Goal: Task Accomplishment & Management: Complete application form

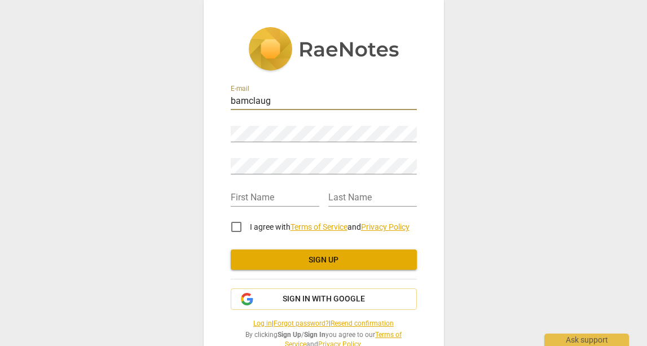
type input "bamclaugh"
type input "[EMAIL_ADDRESS][DOMAIN_NAME]"
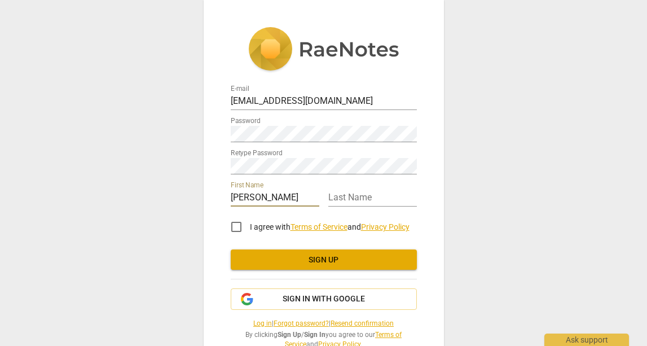
type input "[PERSON_NAME]"
type input "B"
type input "McLaughlin"
drag, startPoint x: 122, startPoint y: 153, endPoint x: 183, endPoint y: 202, distance: 79.0
click at [122, 153] on div "E-mail bamclaugh77@gmail.com Password Retype Password First Name Bethany Last N…" at bounding box center [323, 173] width 647 height 346
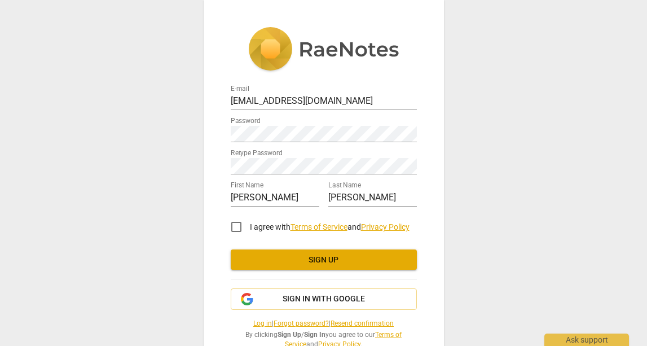
click at [235, 230] on input "I agree with Terms of Service and Privacy Policy" at bounding box center [236, 226] width 27 height 27
checkbox input "true"
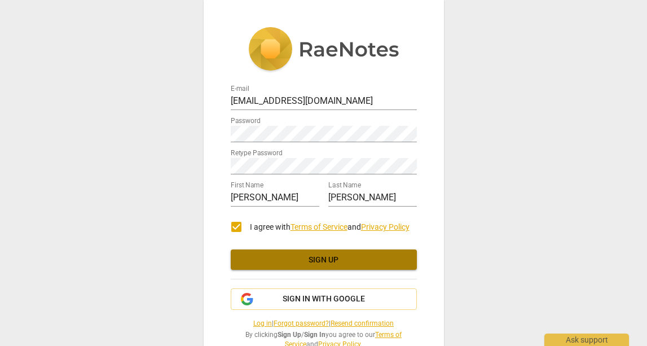
click at [268, 258] on span "Sign up" at bounding box center [324, 259] width 168 height 11
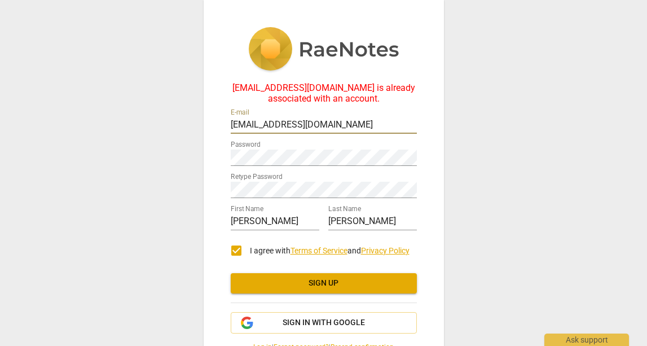
drag, startPoint x: 255, startPoint y: 127, endPoint x: 370, endPoint y: 128, distance: 115.0
click at [370, 128] on input "[EMAIL_ADDRESS][DOMAIN_NAME]" at bounding box center [324, 125] width 186 height 16
type input "[EMAIL_ADDRESS][DOMAIN_NAME]"
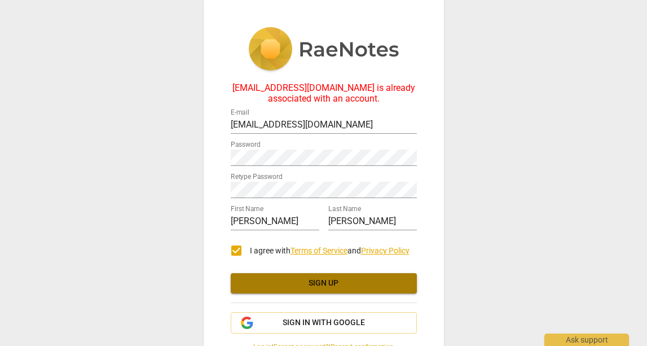
click at [356, 284] on span "Sign up" at bounding box center [324, 282] width 168 height 11
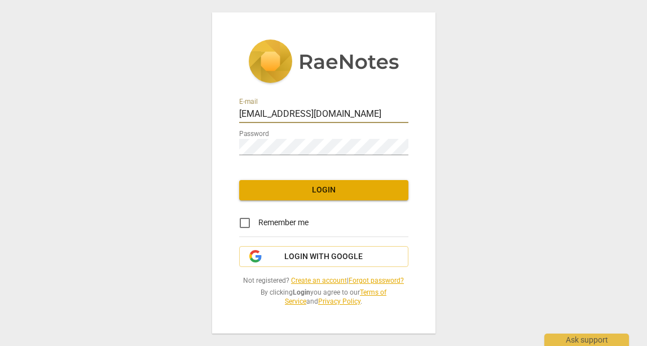
drag, startPoint x: 264, startPoint y: 115, endPoint x: 446, endPoint y: 104, distance: 182.4
click at [409, 120] on div "E-mail [EMAIL_ADDRESS][DOMAIN_NAME] Password Login Remember me Login with Googl…" at bounding box center [323, 172] width 223 height 320
type input "[EMAIL_ADDRESS][DOMAIN_NAME]"
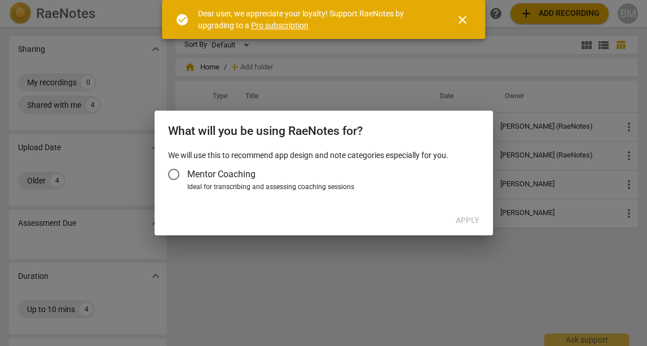
click at [174, 174] on input "Mentor Coaching" at bounding box center [173, 174] width 27 height 27
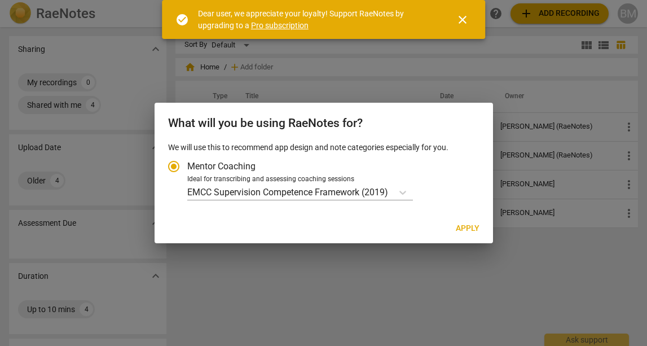
click at [468, 231] on span "Apply" at bounding box center [467, 228] width 24 height 11
radio input "false"
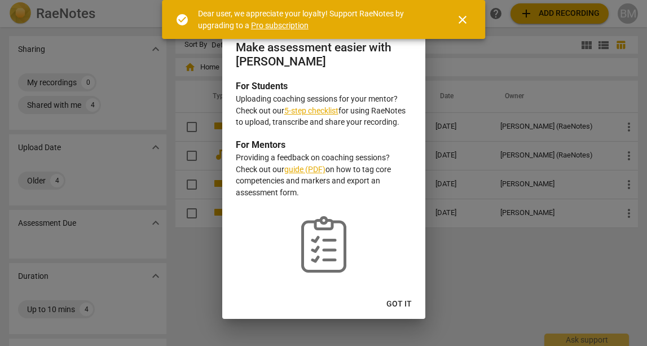
click at [411, 302] on span "Got it" at bounding box center [398, 303] width 25 height 11
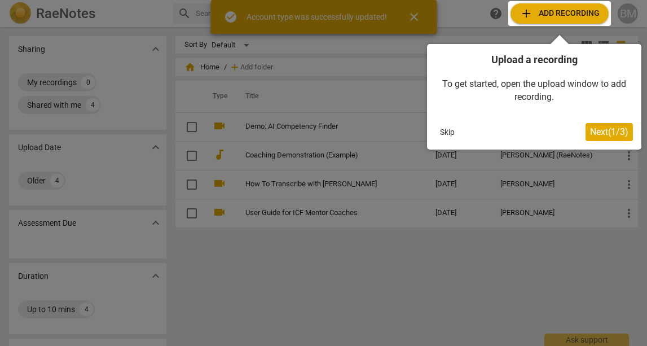
click at [609, 129] on span "Next ( 1 / 3 )" at bounding box center [609, 131] width 38 height 11
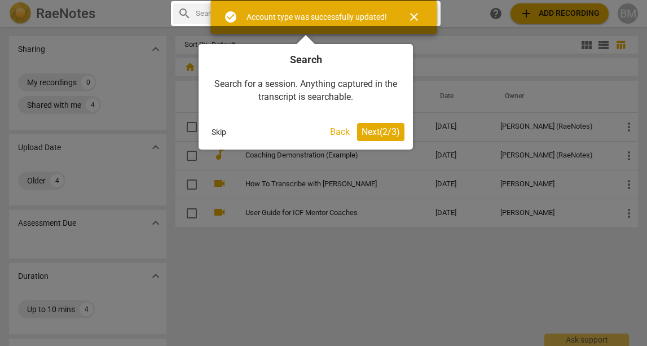
click at [382, 125] on button "Next ( 2 / 3 )" at bounding box center [380, 132] width 47 height 18
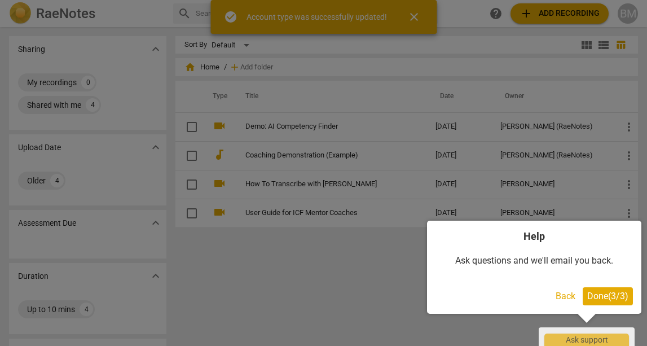
click at [611, 299] on span "Done ( 3 / 3 )" at bounding box center [607, 295] width 41 height 11
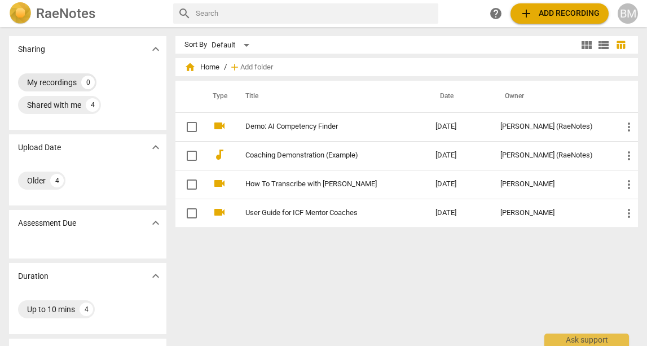
click at [81, 78] on div "My recordings 0" at bounding box center [57, 82] width 78 height 18
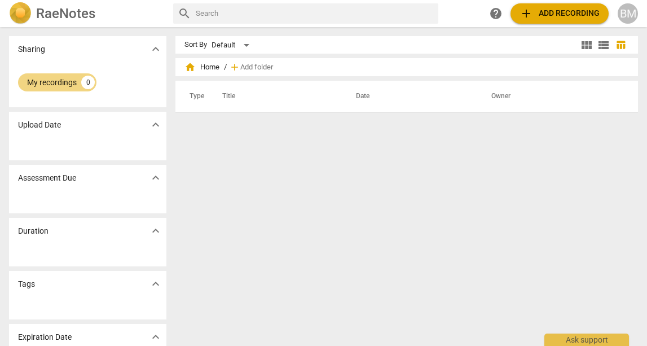
click at [565, 16] on span "add Add recording" at bounding box center [559, 14] width 80 height 14
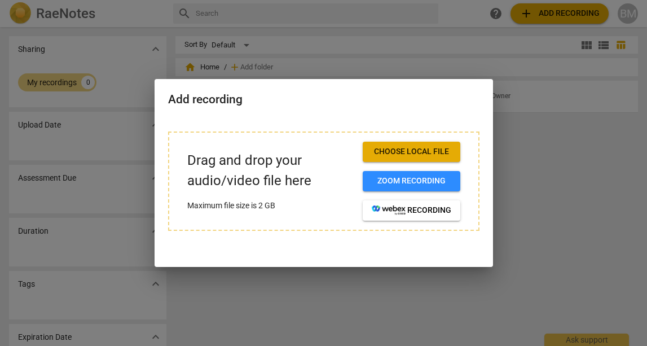
click at [440, 156] on span "Choose local file" at bounding box center [410, 151] width 79 height 11
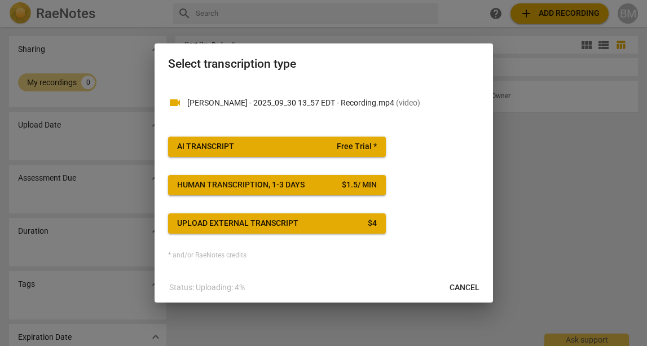
click at [306, 141] on span "AI Transcript Free Trial *" at bounding box center [277, 146] width 200 height 11
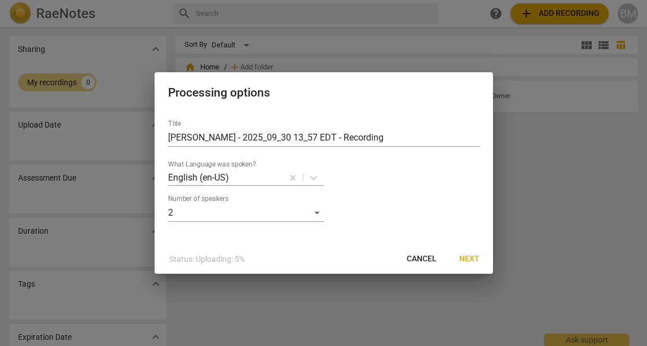
click at [468, 259] on span "Next" at bounding box center [469, 258] width 20 height 11
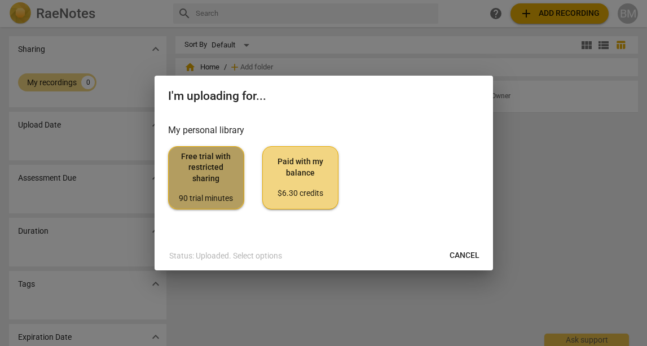
click at [216, 189] on span "Free trial with restricted sharing 90 trial minutes" at bounding box center [206, 177] width 57 height 53
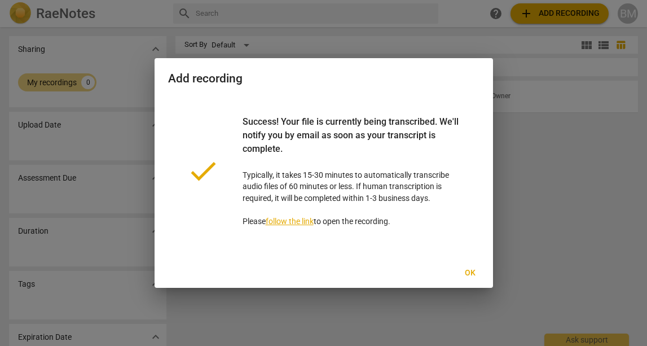
click at [461, 268] on span "Ok" at bounding box center [470, 272] width 18 height 11
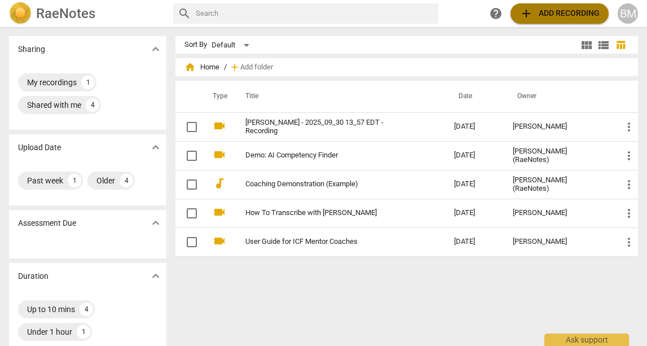
click at [581, 10] on span "add Add recording" at bounding box center [559, 14] width 80 height 14
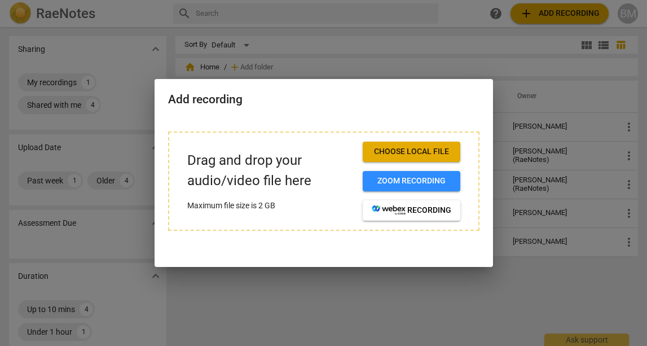
click at [439, 49] on div at bounding box center [323, 173] width 647 height 346
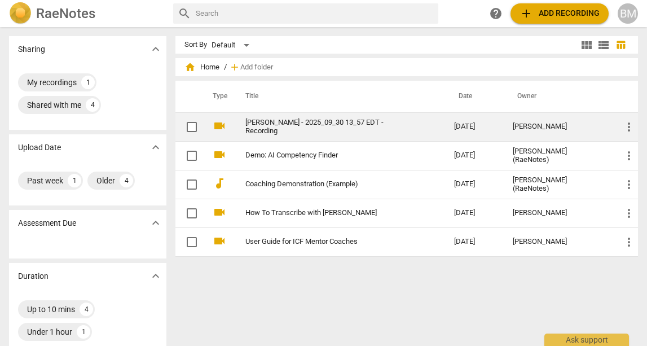
click at [343, 129] on link "[PERSON_NAME] - 2025_09_30 13_57 EDT - Recording" at bounding box center [329, 126] width 168 height 17
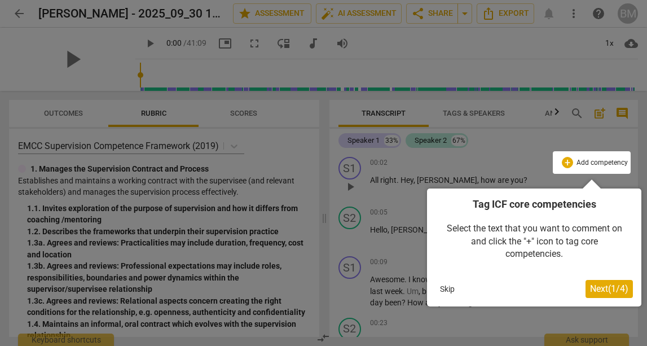
click at [77, 52] on div at bounding box center [323, 173] width 647 height 346
click at [605, 292] on span "Next ( 1 / 4 )" at bounding box center [609, 288] width 38 height 11
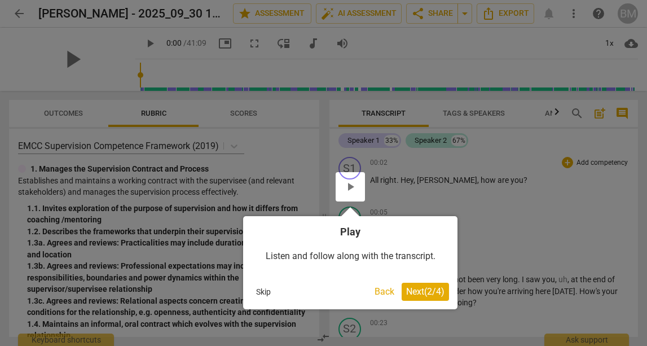
click at [435, 286] on span "Next ( 2 / 4 )" at bounding box center [425, 291] width 38 height 11
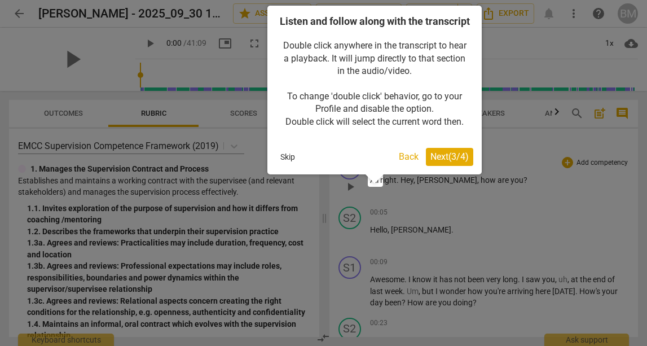
click at [453, 162] on span "Next ( 3 / 4 )" at bounding box center [449, 156] width 38 height 11
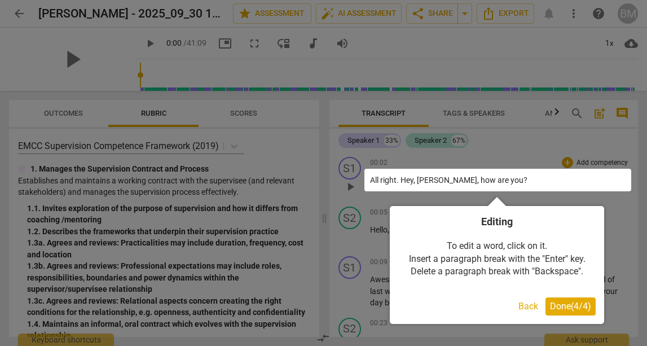
click at [573, 309] on span "Done ( 4 / 4 )" at bounding box center [570, 305] width 41 height 11
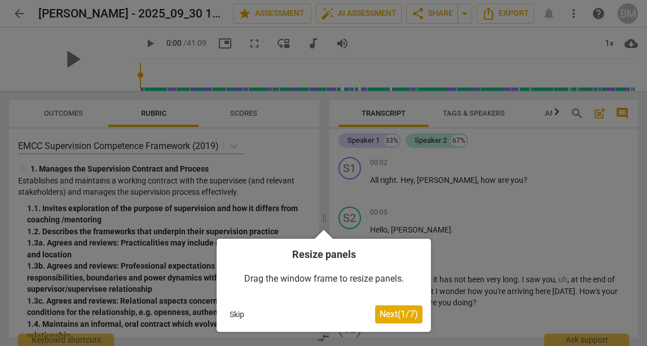
click at [396, 310] on span "Next ( 1 / 7 )" at bounding box center [398, 313] width 38 height 11
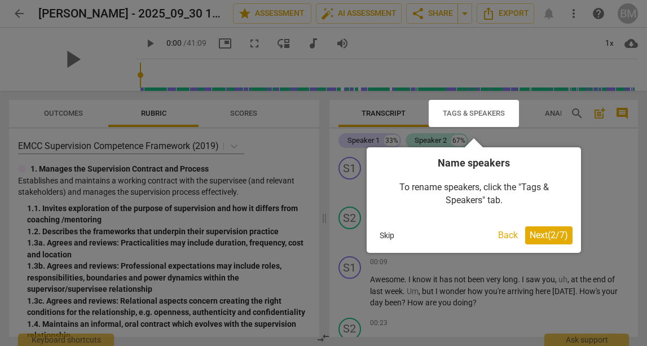
click at [535, 233] on span "Next ( 2 / 7 )" at bounding box center [548, 234] width 38 height 11
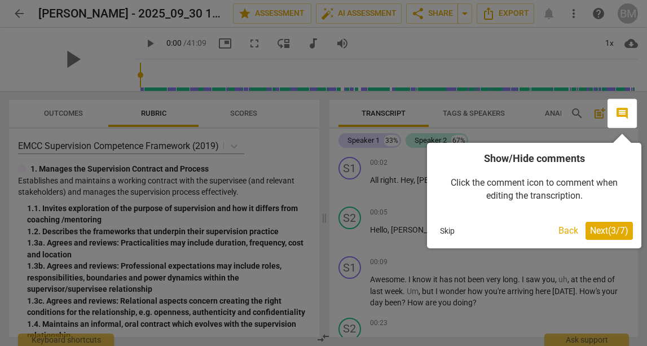
click at [601, 229] on span "Next ( 3 / 7 )" at bounding box center [609, 230] width 38 height 11
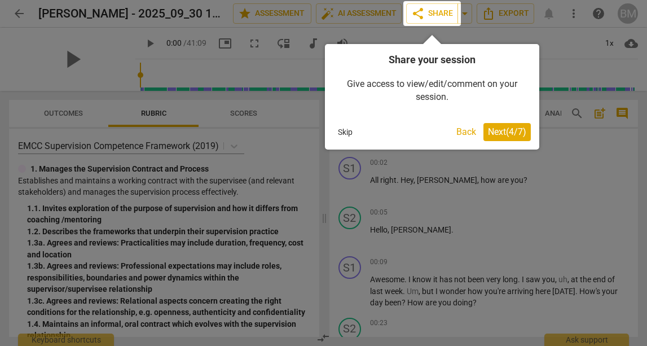
click at [520, 136] on span "Next ( 4 / 7 )" at bounding box center [507, 131] width 38 height 11
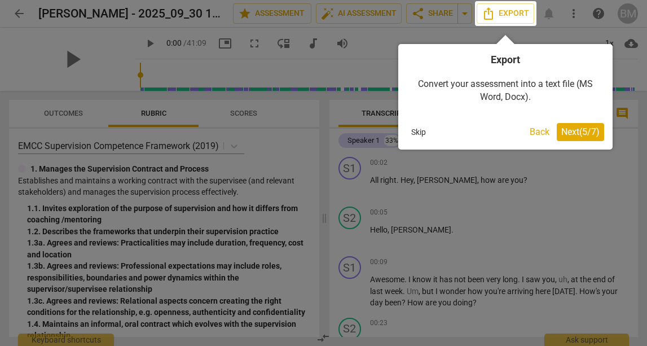
click at [579, 136] on button "Next ( 5 / 7 )" at bounding box center [579, 132] width 47 height 18
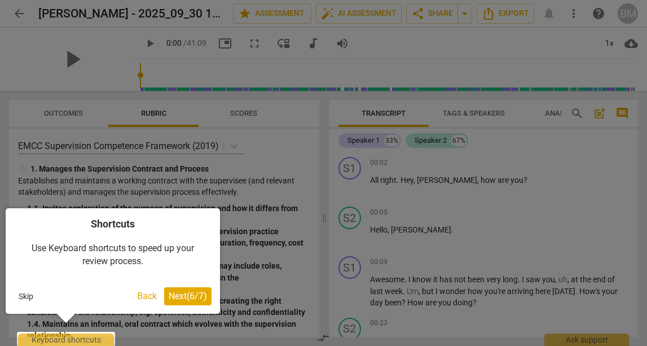
click at [183, 300] on span "Next ( 6 / 7 )" at bounding box center [188, 295] width 38 height 11
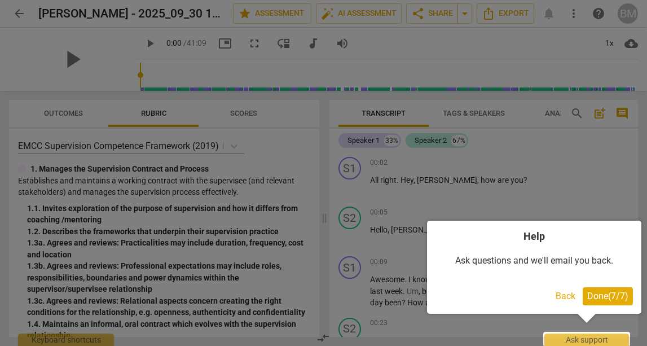
click at [582, 291] on button "Done ( 7 / 7 )" at bounding box center [607, 296] width 50 height 18
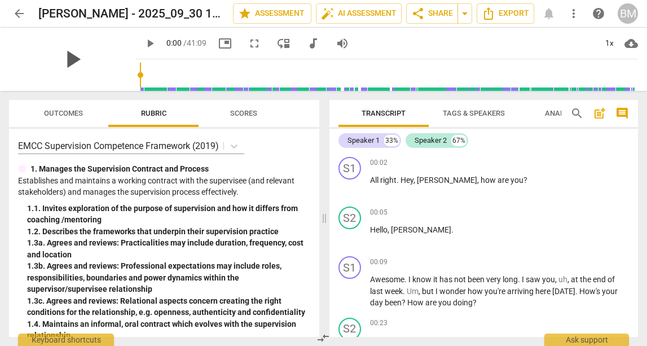
click at [67, 64] on span "play_arrow" at bounding box center [71, 59] width 29 height 29
click at [616, 43] on div "1x" at bounding box center [608, 43] width 21 height 18
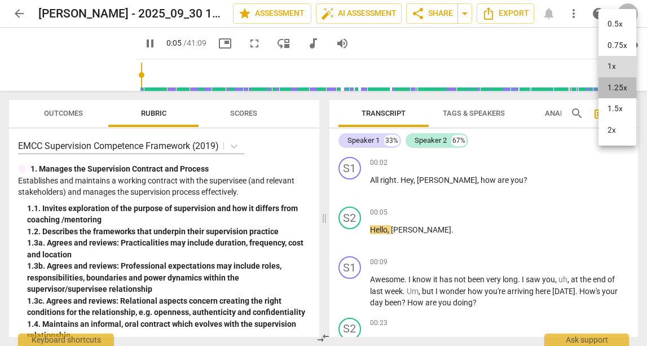
click at [628, 83] on li "1.25x" at bounding box center [617, 87] width 38 height 21
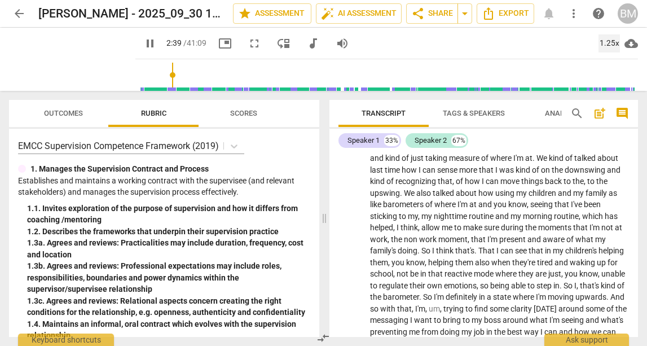
scroll to position [386, 0]
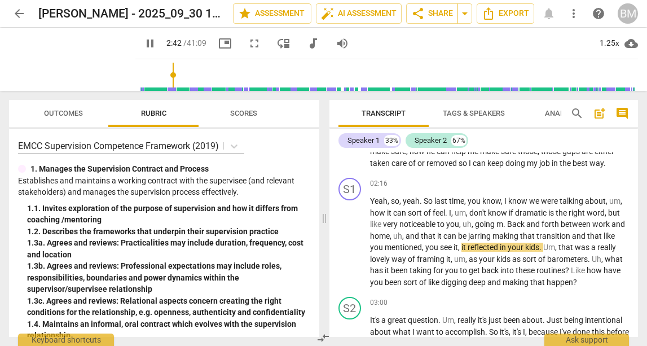
click at [143, 43] on span "pause" at bounding box center [150, 44] width 14 height 14
click at [140, 41] on span "play_arrow" at bounding box center [150, 44] width 20 height 14
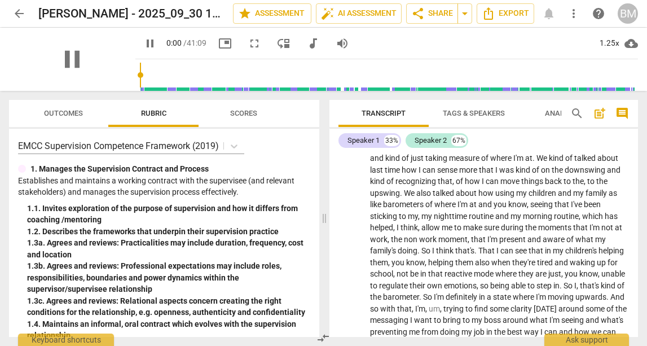
drag, startPoint x: 162, startPoint y: 74, endPoint x: 98, endPoint y: 72, distance: 63.8
click at [101, 70] on div "pause pause 0:00 / 41:09 picture_in_picture fullscreen move_down audiotrack vol…" at bounding box center [323, 59] width 629 height 63
drag, startPoint x: 134, startPoint y: 42, endPoint x: 140, endPoint y: 43, distance: 6.4
click at [143, 42] on span "pause" at bounding box center [150, 44] width 14 height 14
type input "2"
